Goal: Task Accomplishment & Management: Use online tool/utility

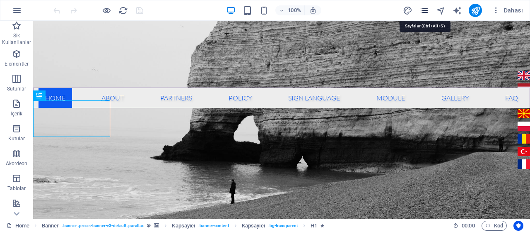
click at [423, 9] on icon "pages" at bounding box center [425, 11] width 10 height 10
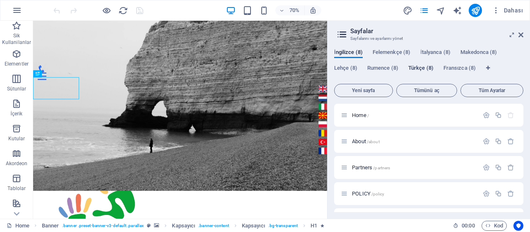
click at [419, 69] on span "Türkçe (8)" at bounding box center [421, 69] width 25 height 12
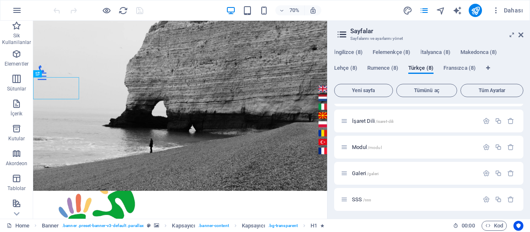
scroll to position [100, 0]
click at [362, 198] on span "SSS /sss" at bounding box center [361, 197] width 19 height 6
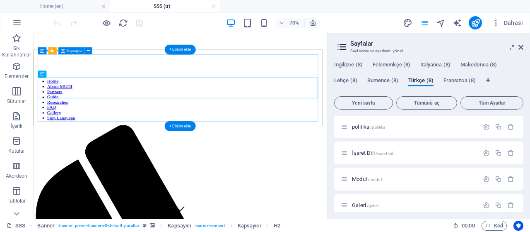
scroll to position [0, 0]
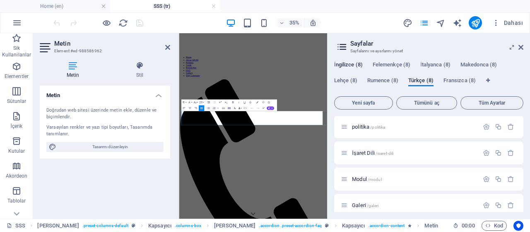
click at [354, 63] on span "İngilizce (8)" at bounding box center [348, 66] width 29 height 12
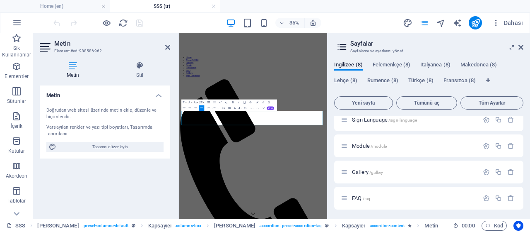
scroll to position [113, 0]
click at [398, 63] on span "Felemenkçe (8)" at bounding box center [392, 66] width 38 height 12
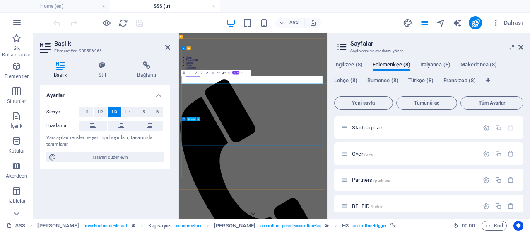
scroll to position [148, 0]
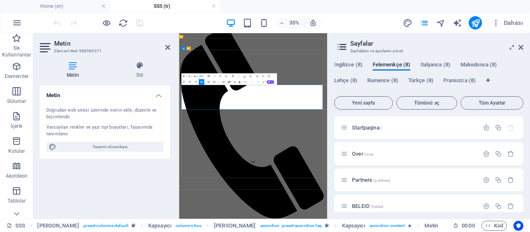
copy p "Paylaşılan roller cinsiyete göre bazı farklılıklar göstermektedir. Zorbalık yap…"
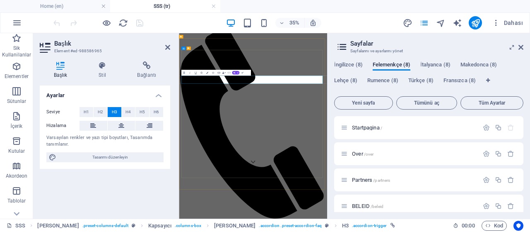
copy link "2. Eşler arası zorbalıkta paylaşılan roller nelerdir?"
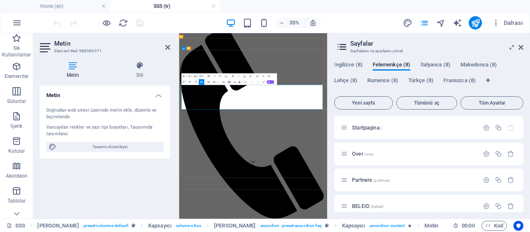
copy p "Paylaşılan roller cinsiyete göre bazı farklılıklar göstermektedir. Zorbalık yap…"
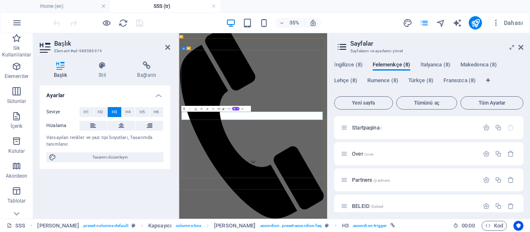
copy link "3. Akran Zorbalığı Davranışlarının Türleri Nelerdir?"
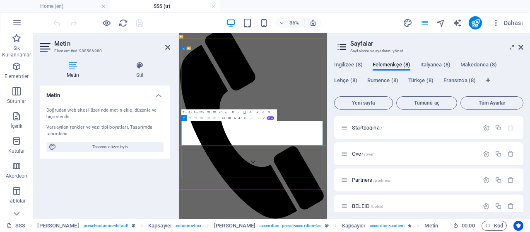
copy div "Akran zorbalığının tek bir davranış türü olduğunu söylemek mümkün değildir. Far…"
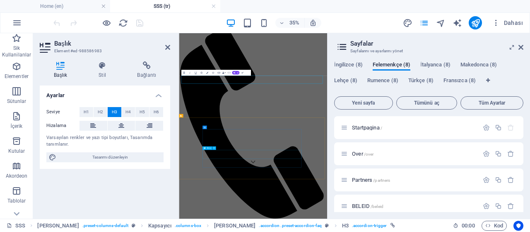
scroll to position [353, 0]
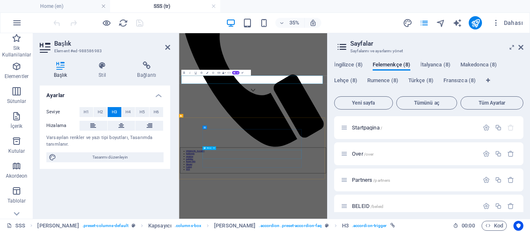
copy link "4. Akran zorbalığı ile ilgili alınması gereken önlemler nelerdir?"
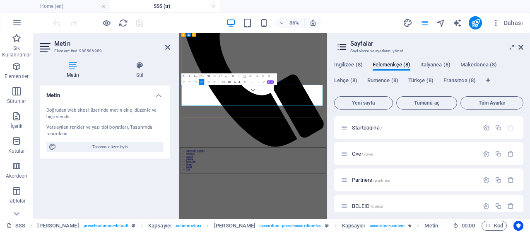
copy p "Akran zorbalığının önlenmesinde, değerlendirme, önleme ve müdahale şeklinde bir…"
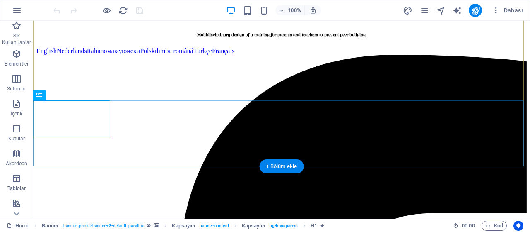
scroll to position [177, 0]
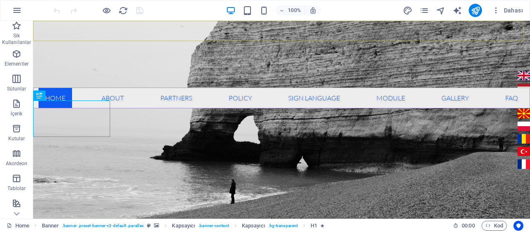
click at [386, 87] on nav "Home About Partners POLICY Sign Language Module Gallery FAQ" at bounding box center [281, 97] width 497 height 21
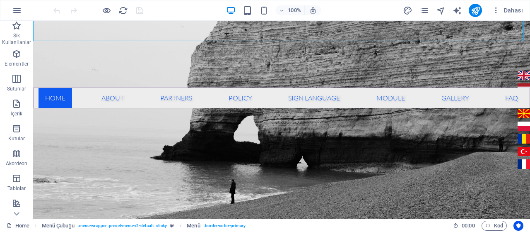
click at [386, 87] on nav "Home About Partners POLICY Sign Language Module Gallery FAQ" at bounding box center [281, 97] width 497 height 21
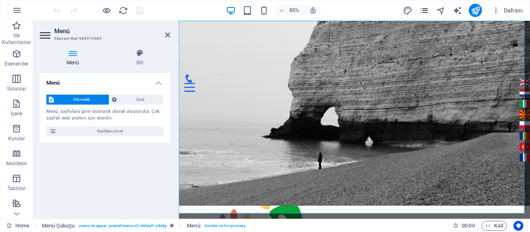
click at [421, 6] on icon "pages" at bounding box center [425, 11] width 10 height 10
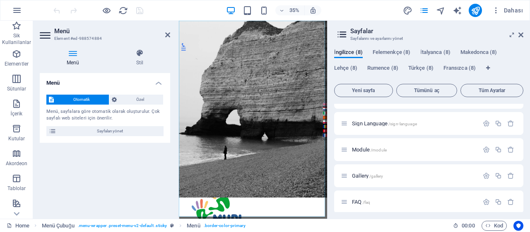
scroll to position [100, 0]
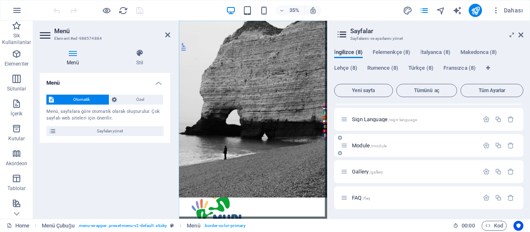
click at [366, 142] on span "Module /module" at bounding box center [369, 145] width 35 height 6
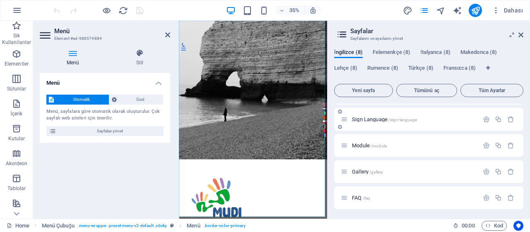
scroll to position [0, 0]
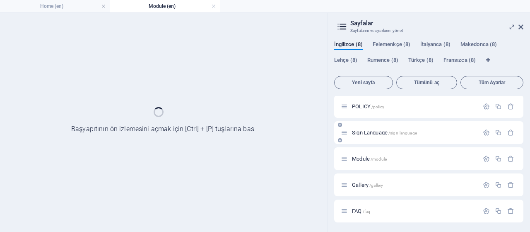
click at [366, 142] on div "Sign Language /sign-language" at bounding box center [428, 132] width 189 height 23
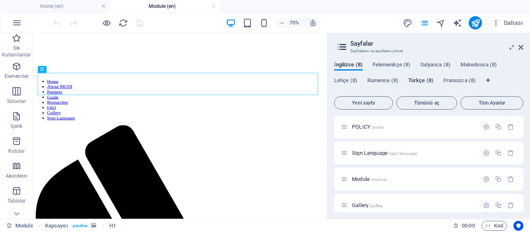
click at [421, 81] on span "Türkçe (8)" at bounding box center [421, 81] width 25 height 12
click at [367, 126] on span "Ana Sayfa /" at bounding box center [373, 127] width 43 height 6
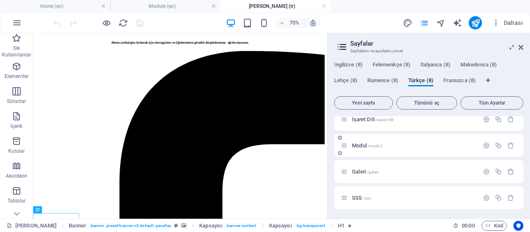
click at [363, 148] on div "Modul /modul" at bounding box center [410, 145] width 138 height 10
click at [363, 143] on span "Modul /modul" at bounding box center [367, 145] width 30 height 6
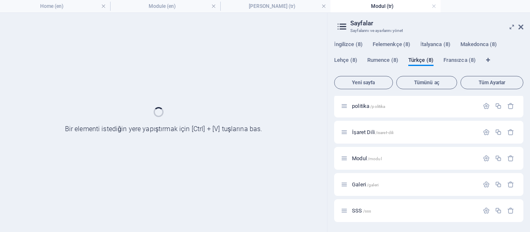
scroll to position [79, 0]
click at [363, 143] on div "Ana Sayfa / hakkında /hakk-nda ortaklar /ortaklar politika /politika İşaret Dil…" at bounding box center [428, 120] width 189 height 206
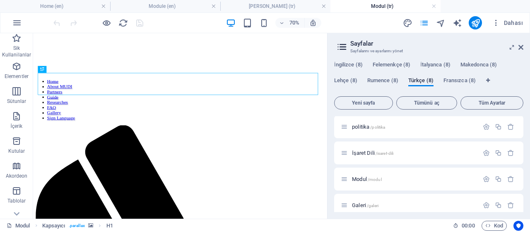
scroll to position [0, 0]
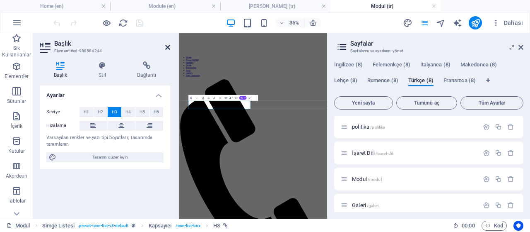
click at [167, 48] on icon at bounding box center [167, 47] width 5 height 7
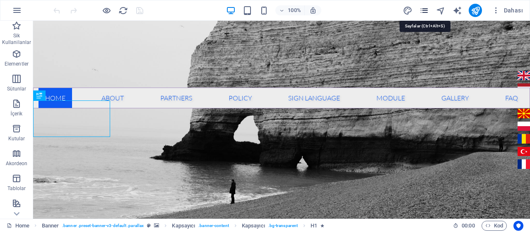
click at [427, 13] on icon "pages" at bounding box center [425, 11] width 10 height 10
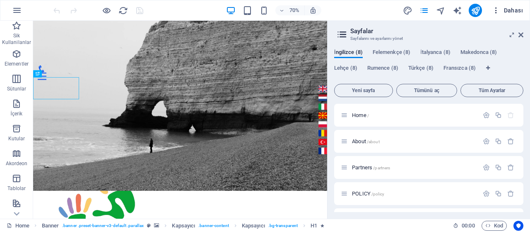
click at [515, 13] on span "Dahası" at bounding box center [507, 10] width 31 height 8
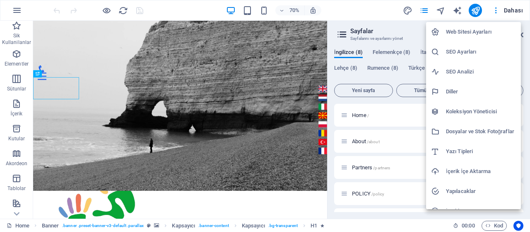
click at [474, 131] on h6 "Dosyalar ve Stok Fotoğraflar" at bounding box center [481, 131] width 70 height 10
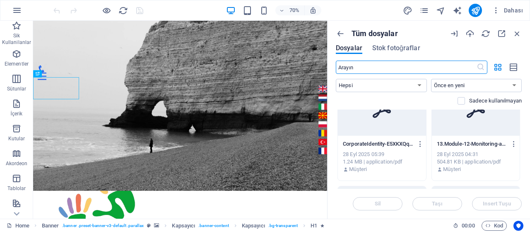
scroll to position [34, 0]
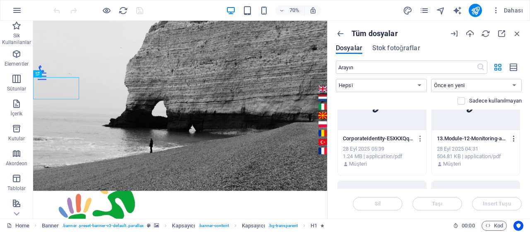
click at [514, 138] on icon "button" at bounding box center [515, 138] width 8 height 7
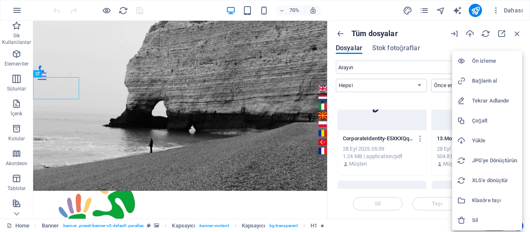
click at [487, 76] on h6 "Bağlantı al" at bounding box center [494, 81] width 45 height 10
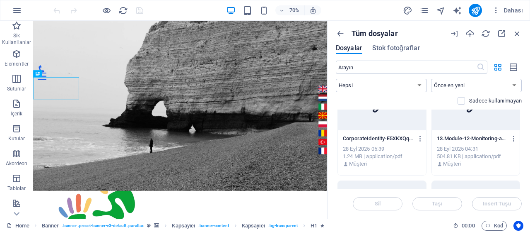
click at [522, 118] on div "Tüm dosyalar Dosyalar Stok fotoğraflar ​ Hepsi Görseller Dökümanlar Ses Video V…" at bounding box center [429, 120] width 203 height 198
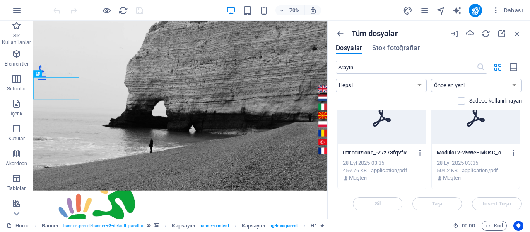
scroll to position [4753, 0]
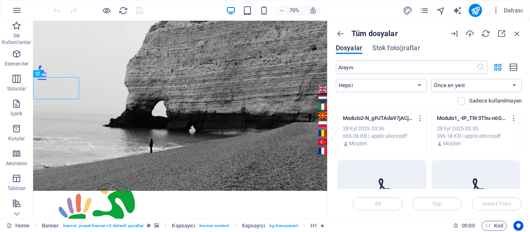
drag, startPoint x: 522, startPoint y: 169, endPoint x: 520, endPoint y: 186, distance: 16.2
click at [520, 186] on div "Tüm dosyalar Dosyalar Stok fotoğraflar ​ Hepsi Görseller Dökümanlar Ses Video V…" at bounding box center [429, 120] width 203 height 198
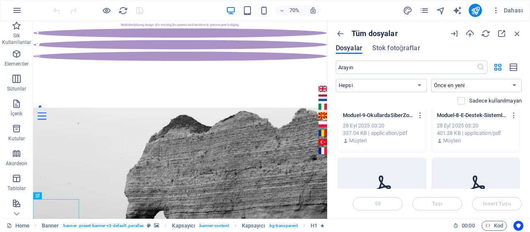
scroll to position [0, 0]
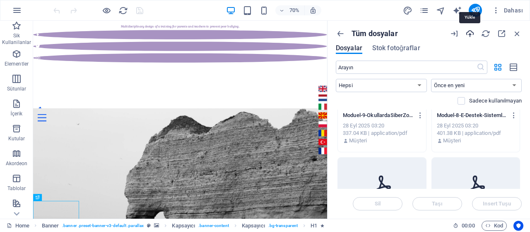
click at [471, 35] on icon "button" at bounding box center [470, 33] width 9 height 9
